Goal: Information Seeking & Learning: Learn about a topic

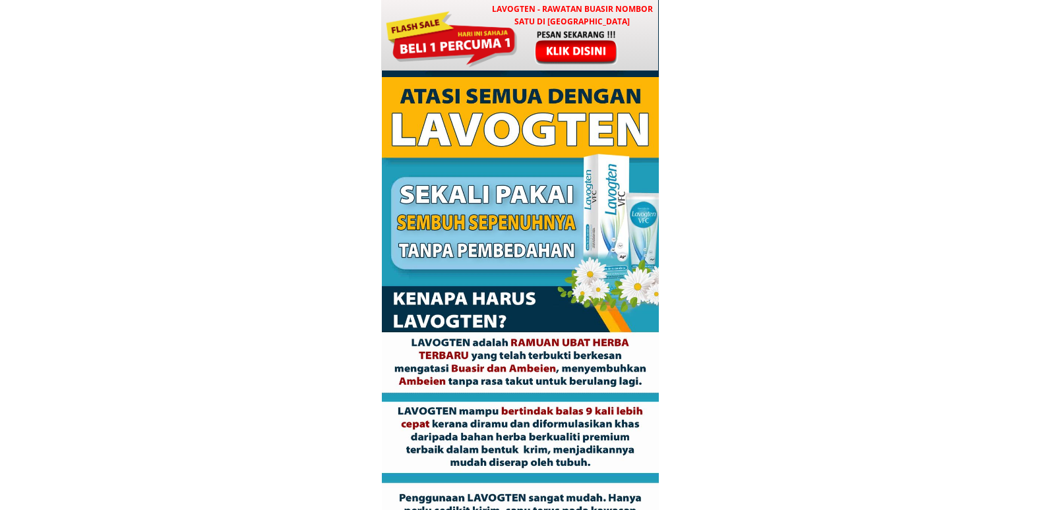
scroll to position [3626, 0]
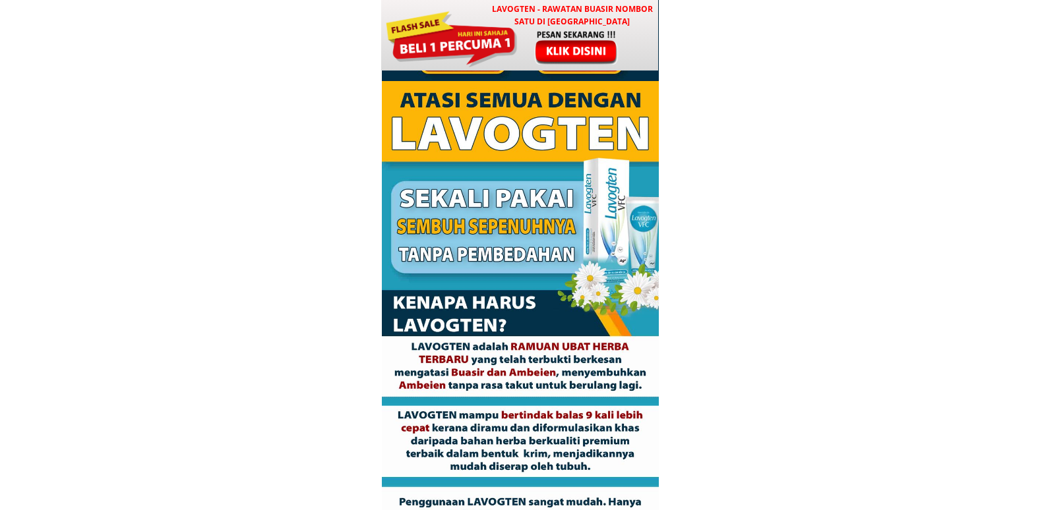
drag, startPoint x: 395, startPoint y: 129, endPoint x: 639, endPoint y: 111, distance: 245.2
click at [640, 111] on div at bounding box center [520, 317] width 277 height 473
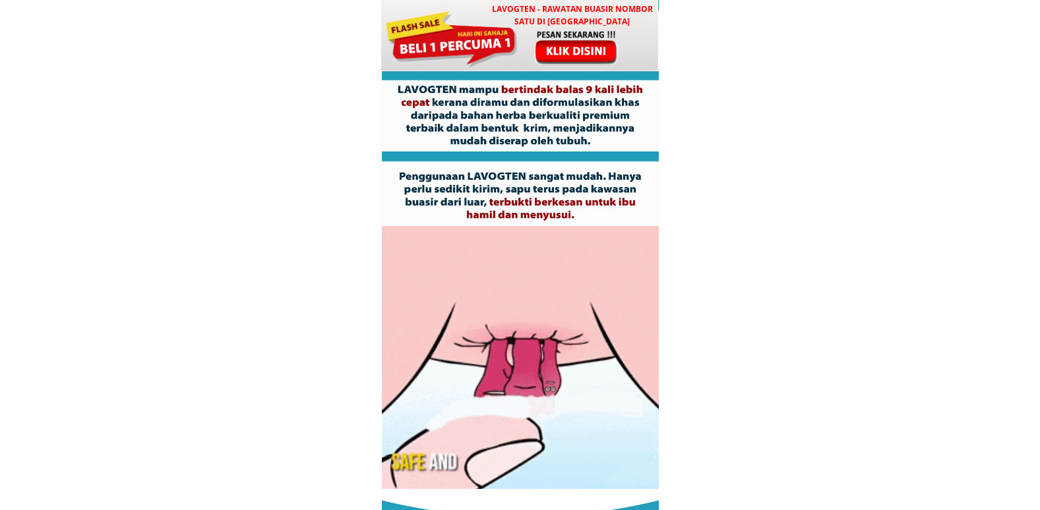
scroll to position [3955, 0]
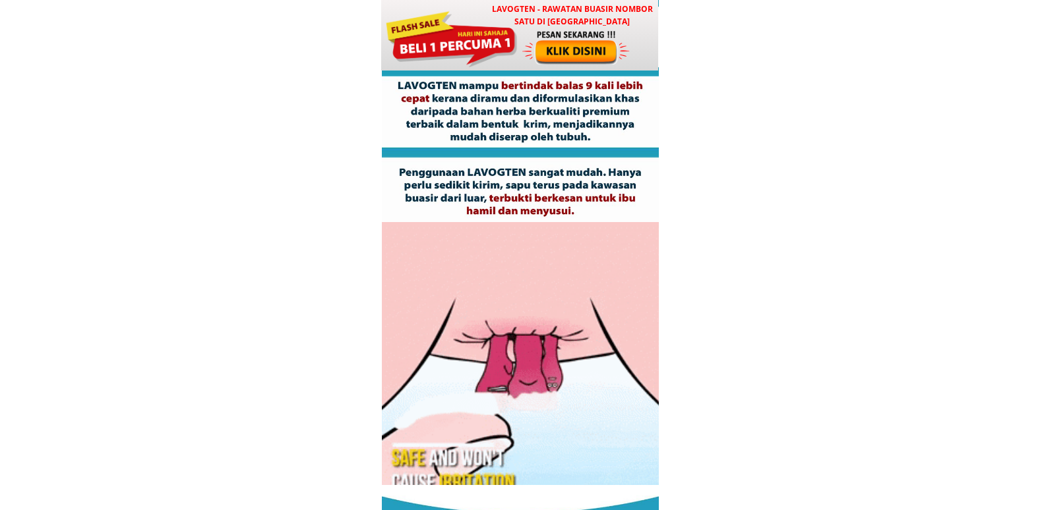
drag, startPoint x: 396, startPoint y: 85, endPoint x: 466, endPoint y: 88, distance: 70.6
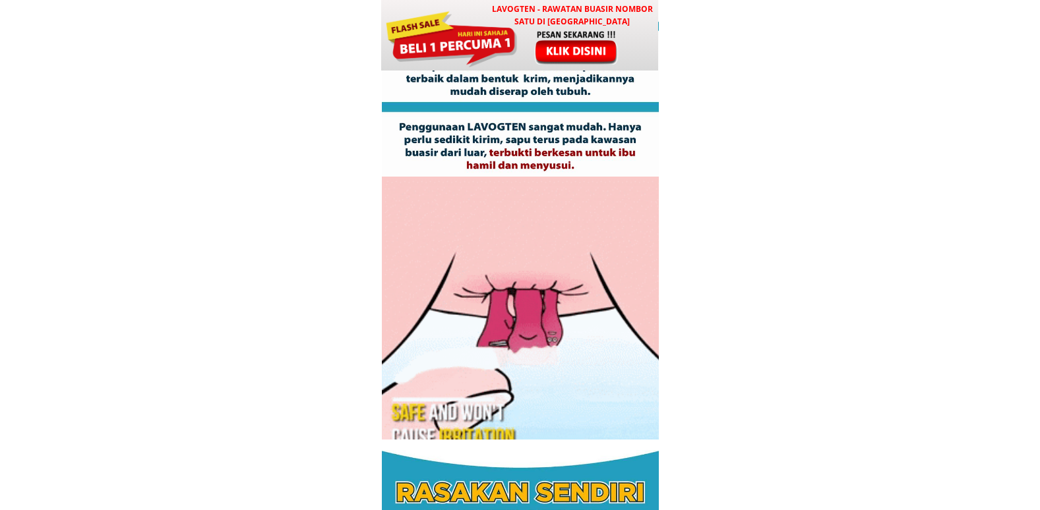
scroll to position [4021, 0]
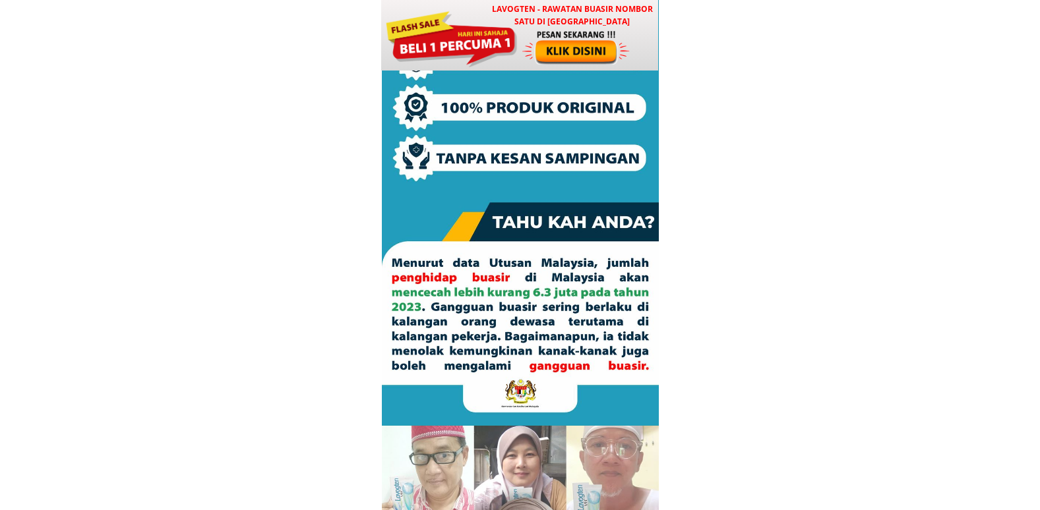
scroll to position [791, 0]
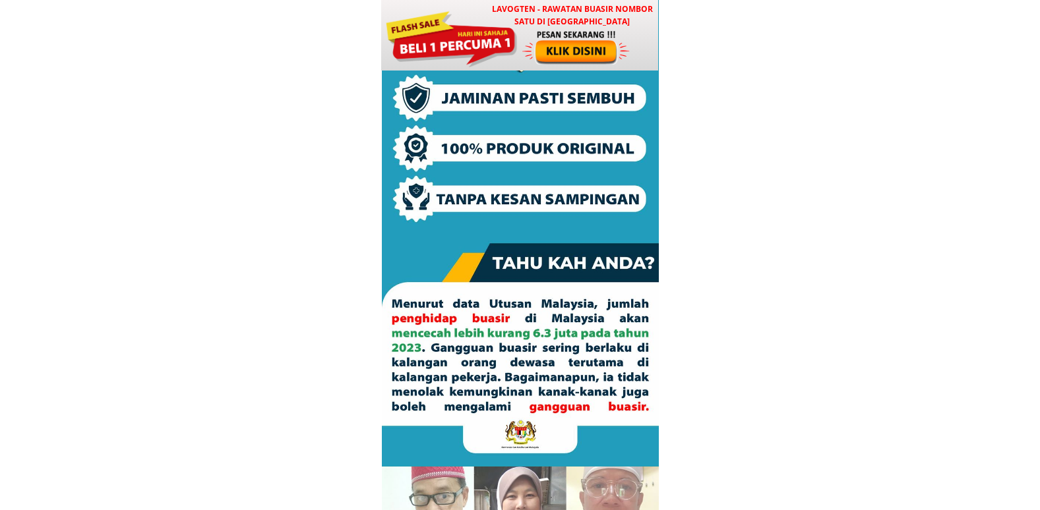
click at [585, 51] on div at bounding box center [576, 47] width 109 height 36
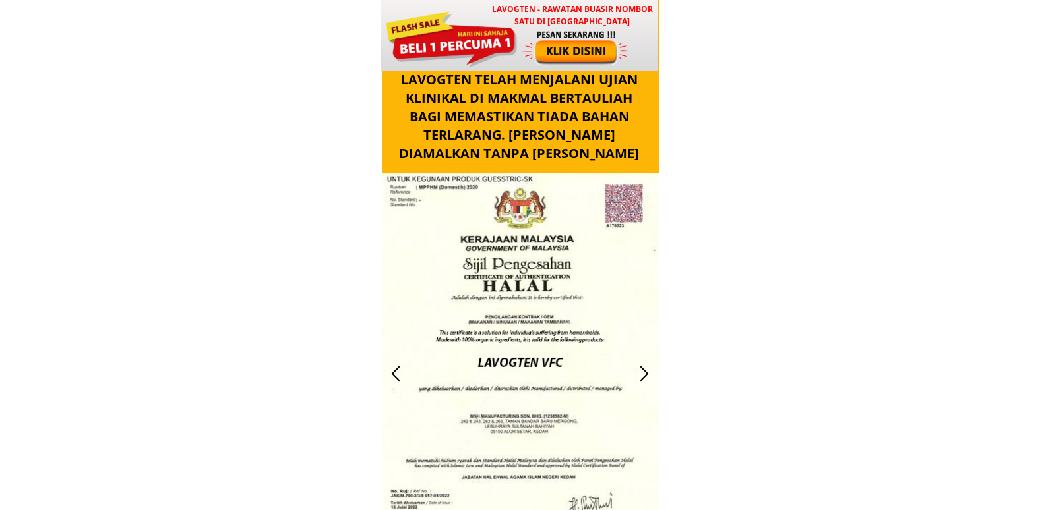
scroll to position [9586, 0]
